Goal: Transaction & Acquisition: Purchase product/service

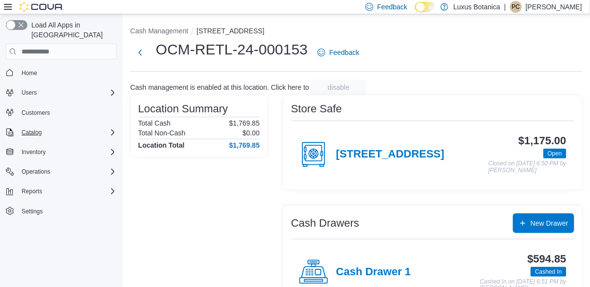
click at [47, 126] on div "Catalog" at bounding box center [67, 132] width 99 height 12
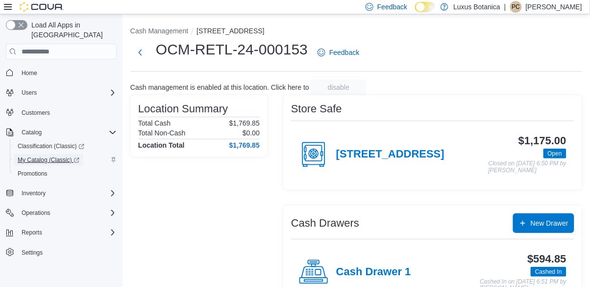
click at [54, 156] on span "My Catalog (Classic)" at bounding box center [49, 160] width 62 height 12
click at [42, 189] on span "Inventory" at bounding box center [34, 193] width 24 height 8
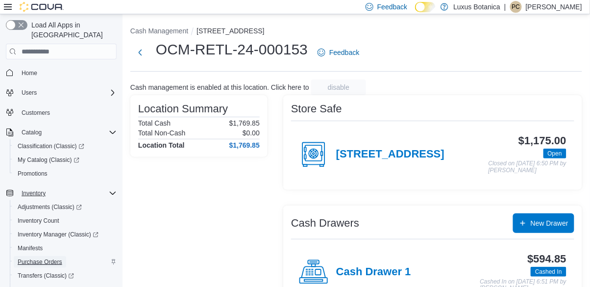
click at [54, 258] on span "Purchase Orders" at bounding box center [40, 262] width 45 height 8
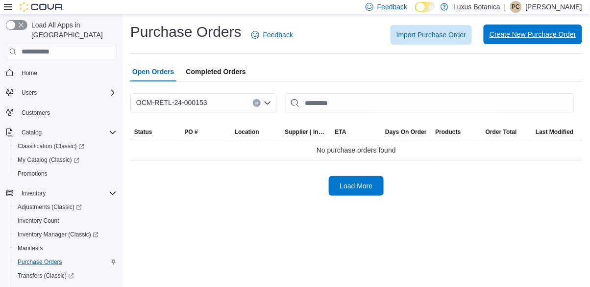
click at [552, 42] on span "Create New Purchase Order" at bounding box center [533, 35] width 87 height 20
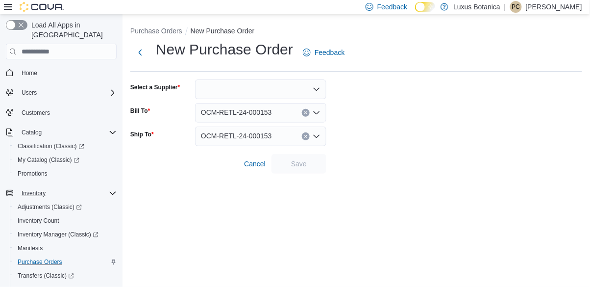
click at [245, 87] on div at bounding box center [260, 89] width 131 height 20
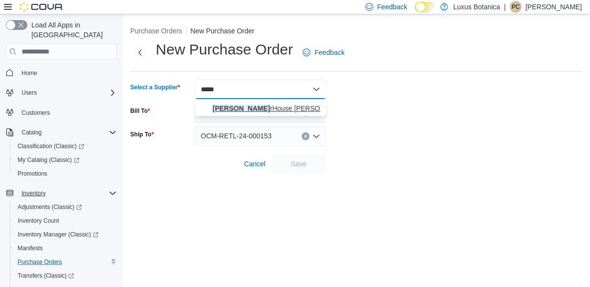
type input "*****"
click at [261, 102] on button "[PERSON_NAME] rHouse [PERSON_NAME] LLC" at bounding box center [260, 108] width 131 height 14
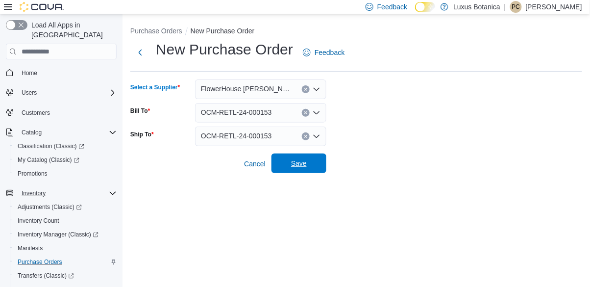
click at [306, 167] on span "Save" at bounding box center [299, 163] width 16 height 10
click at [280, 114] on div "OCM-RETL-24-000153" at bounding box center [260, 113] width 131 height 20
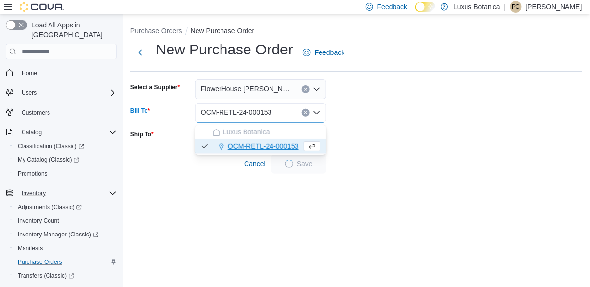
click at [293, 145] on span "OCM-RETL-24-000153" at bounding box center [263, 146] width 71 height 10
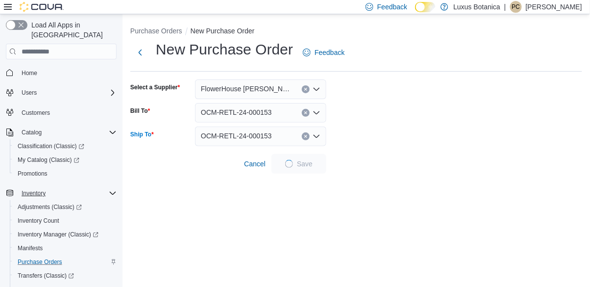
click at [322, 140] on div "OCM-RETL-24-000153" at bounding box center [260, 136] width 131 height 20
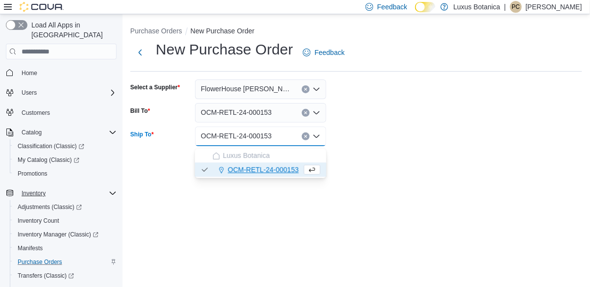
click at [277, 167] on span "OCM-RETL-24-000153" at bounding box center [263, 170] width 71 height 10
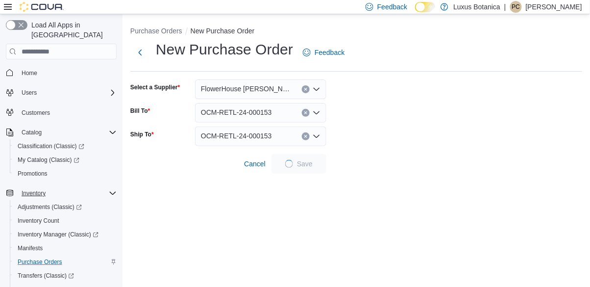
click at [405, 120] on form "Select a Supplier FlowerHouse [PERSON_NAME] LLC Bill To OCM-RETL-24-000153 Ship…" at bounding box center [356, 126] width 452 height 94
